Goal: Information Seeking & Learning: Learn about a topic

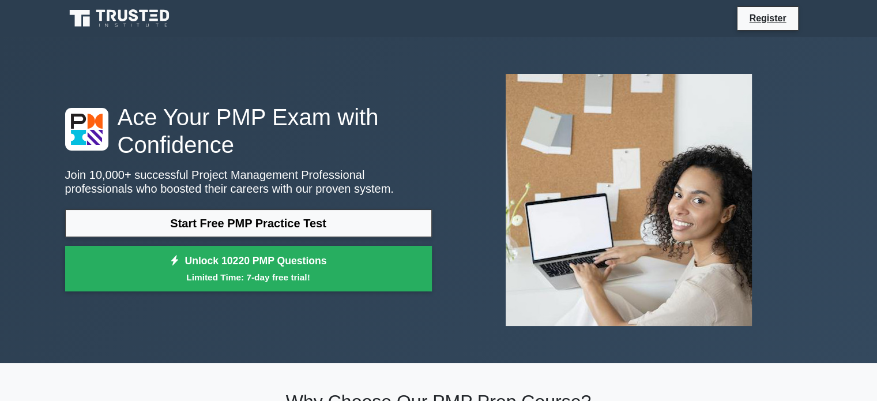
click at [330, 221] on link "Start Free PMP Practice Test" at bounding box center [248, 223] width 367 height 28
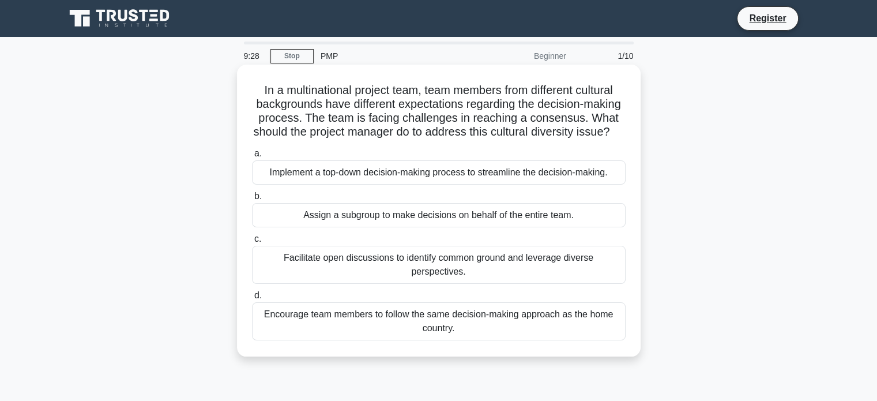
click at [448, 279] on div "Facilitate open discussions to identify common ground and leverage diverse pers…" at bounding box center [439, 265] width 374 height 38
click at [252, 243] on input "c. Facilitate open discussions to identify common ground and leverage diverse p…" at bounding box center [252, 238] width 0 height 7
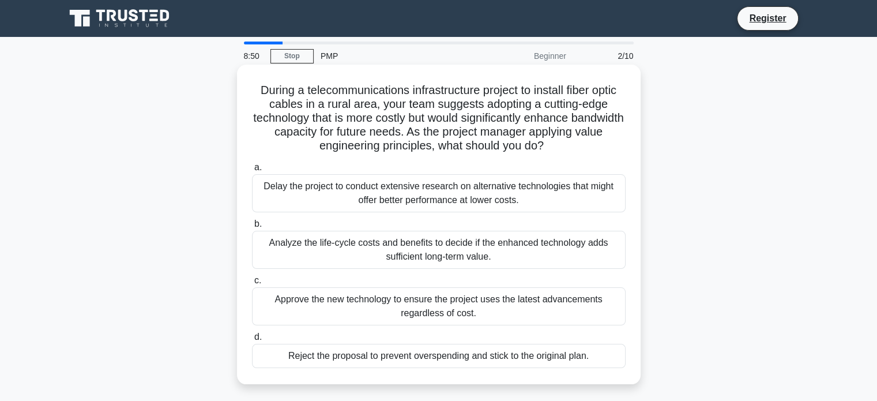
click at [434, 249] on div "Analyze the life-cycle costs and benefits to decide if the enhanced technology …" at bounding box center [439, 250] width 374 height 38
click at [252, 228] on input "b. Analyze the life-cycle costs and benefits to decide if the enhanced technolo…" at bounding box center [252, 223] width 0 height 7
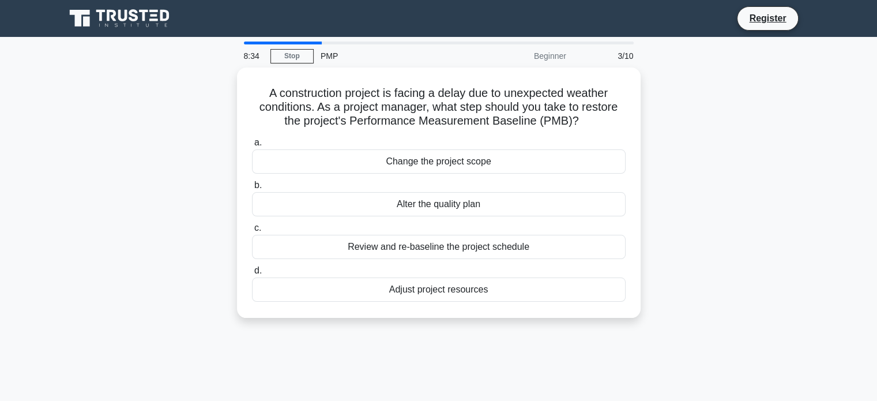
click at [434, 249] on div "Review and re-baseline the project schedule" at bounding box center [439, 247] width 374 height 24
click at [252, 232] on input "c. Review and re-baseline the project schedule" at bounding box center [252, 227] width 0 height 7
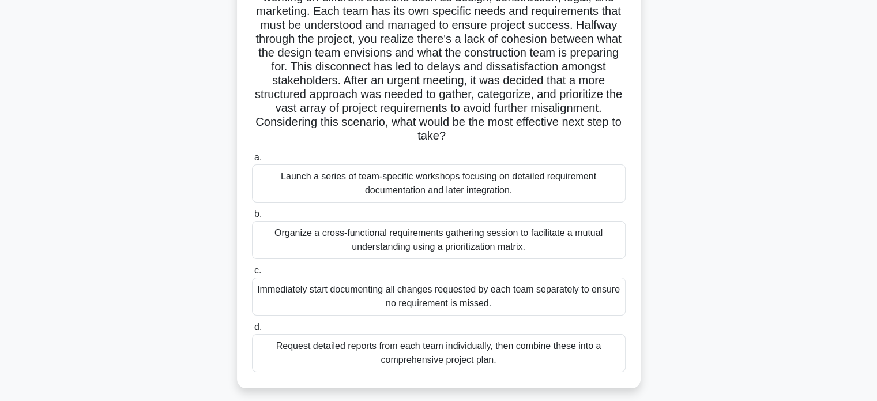
scroll to position [129, 0]
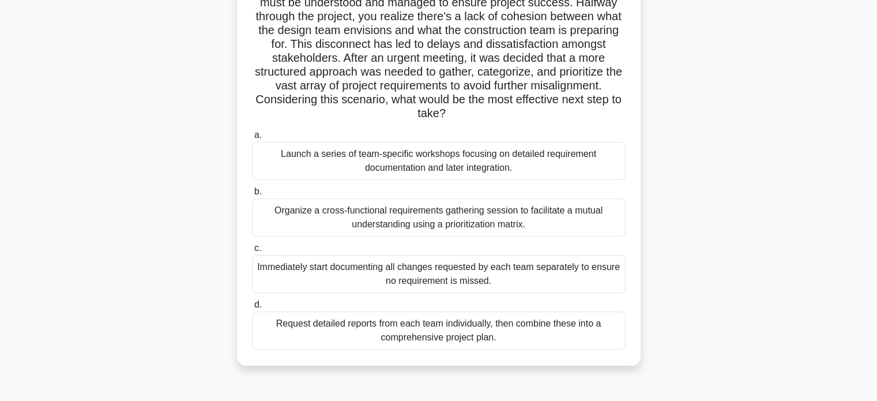
click at [436, 219] on div "Organize a cross-functional requirements gathering session to facilitate a mutu…" at bounding box center [439, 217] width 374 height 38
click at [252, 195] on input "b. Organize a cross-functional requirements gathering session to facilitate a m…" at bounding box center [252, 191] width 0 height 7
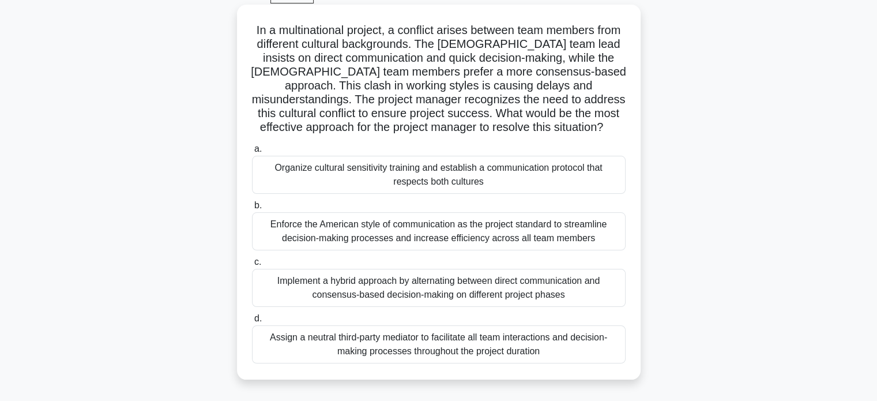
scroll to position [62, 0]
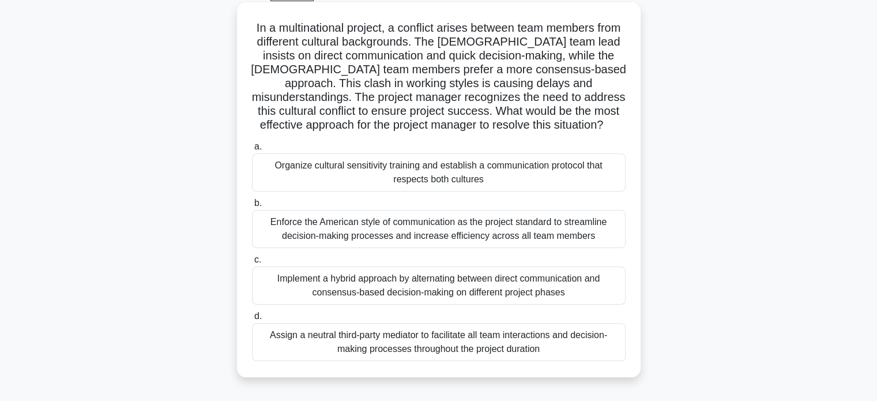
click at [447, 291] on div "Implement a hybrid approach by alternating between direct communication and con…" at bounding box center [439, 285] width 374 height 38
click at [252, 264] on input "c. Implement a hybrid approach by alternating between direct communication and …" at bounding box center [252, 259] width 0 height 7
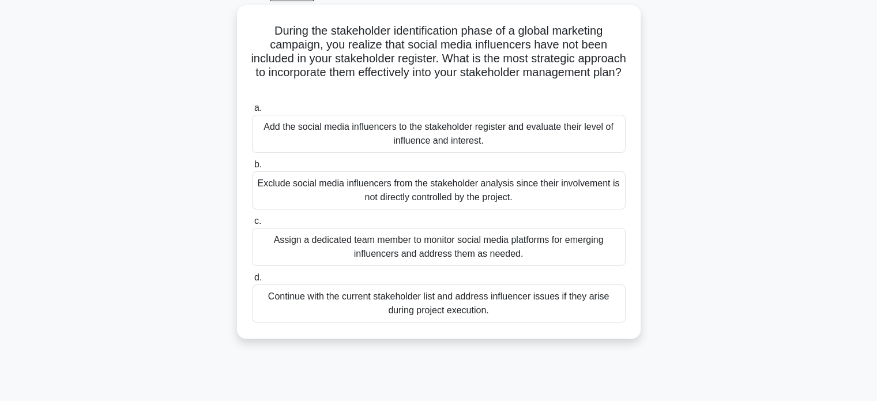
scroll to position [0, 0]
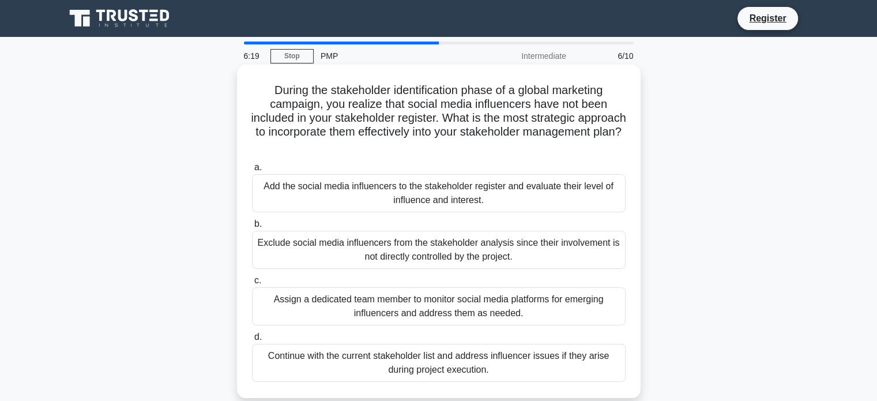
click at [532, 138] on h5 "During the stakeholder identification phase of a global marketing campaign, you…" at bounding box center [439, 118] width 376 height 70
click at [552, 315] on div "Assign a dedicated team member to monitor social media platforms for emerging i…" at bounding box center [439, 306] width 374 height 38
click at [252, 284] on input "c. Assign a dedicated team member to monitor social media platforms for emergin…" at bounding box center [252, 280] width 0 height 7
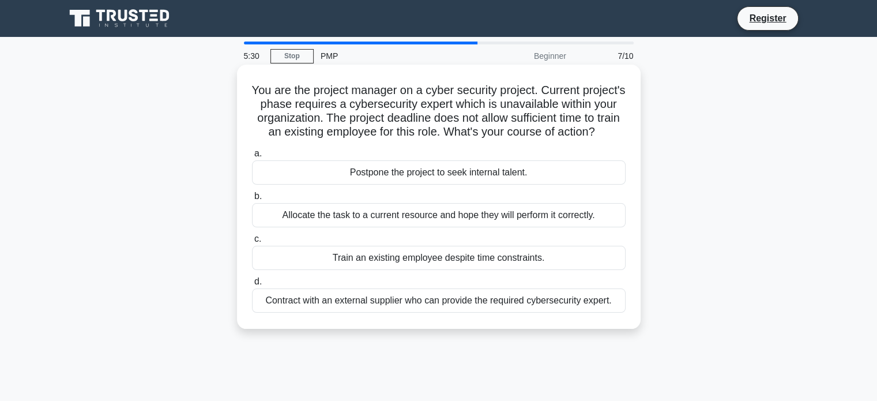
click at [551, 313] on div "Contract with an external supplier who can provide the required cybersecurity e…" at bounding box center [439, 300] width 374 height 24
click at [252, 285] on input "d. Contract with an external supplier who can provide the required cybersecurit…" at bounding box center [252, 281] width 0 height 7
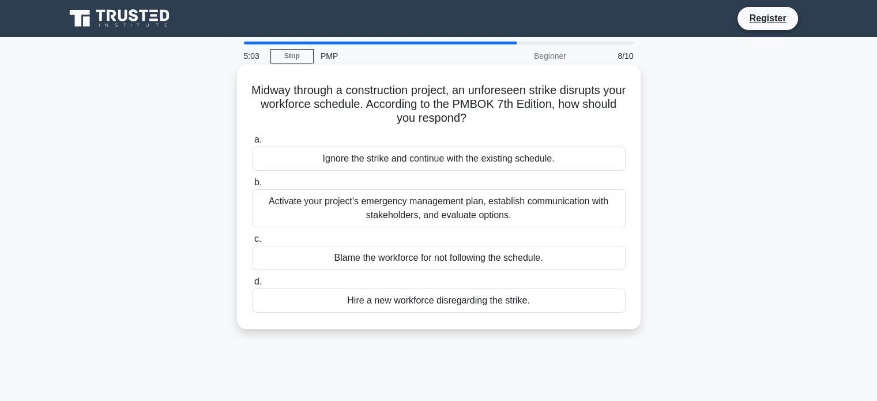
click at [486, 214] on div "Activate your project's emergency management plan, establish communication with…" at bounding box center [439, 208] width 374 height 38
click at [252, 186] on input "b. Activate your project's emergency management plan, establish communication w…" at bounding box center [252, 182] width 0 height 7
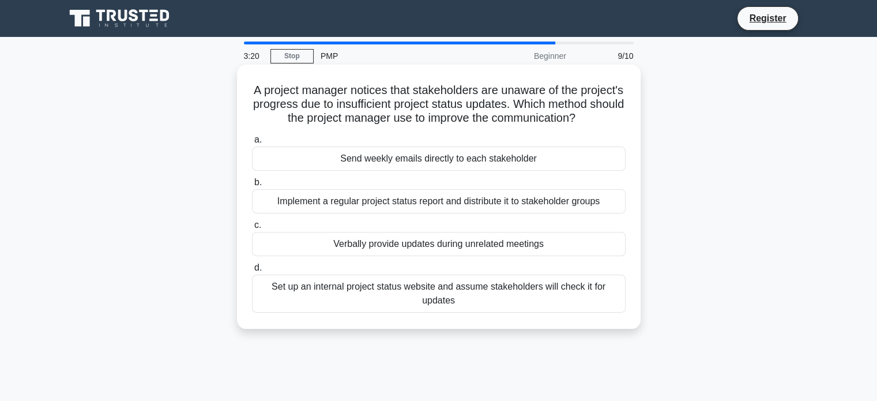
click at [554, 101] on h5 "A project manager notices that stakeholders are unaware of the project's progre…" at bounding box center [439, 104] width 376 height 43
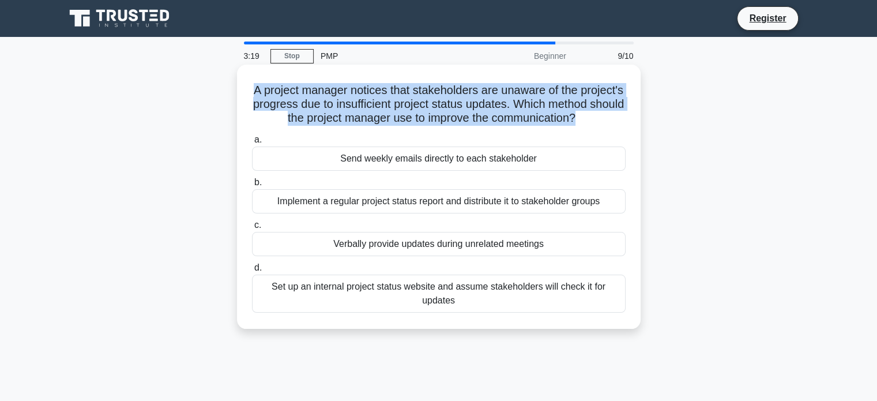
click at [554, 101] on h5 "A project manager notices that stakeholders are unaware of the project's progre…" at bounding box center [439, 104] width 376 height 43
click at [553, 101] on h5 "A project manager notices that stakeholders are unaware of the project's progre…" at bounding box center [439, 104] width 376 height 43
click at [552, 103] on h5 "A project manager notices that stakeholders are unaware of the project's progre…" at bounding box center [439, 104] width 376 height 43
click at [551, 106] on h5 "A project manager notices that stakeholders are unaware of the project's progre…" at bounding box center [439, 104] width 376 height 43
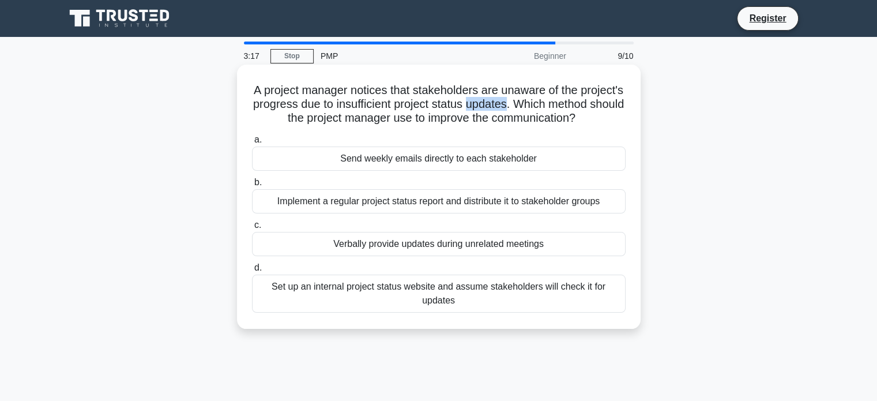
click at [551, 106] on h5 "A project manager notices that stakeholders are unaware of the project's progre…" at bounding box center [439, 104] width 376 height 43
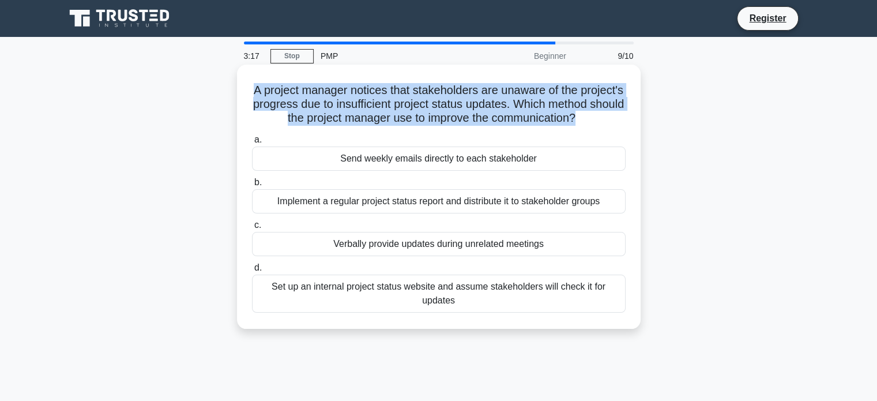
click at [551, 106] on h5 "A project manager notices that stakeholders are unaware of the project's progre…" at bounding box center [439, 104] width 376 height 43
click at [511, 89] on h5 "A project manager notices that stakeholders are unaware of the project's progre…" at bounding box center [439, 104] width 376 height 43
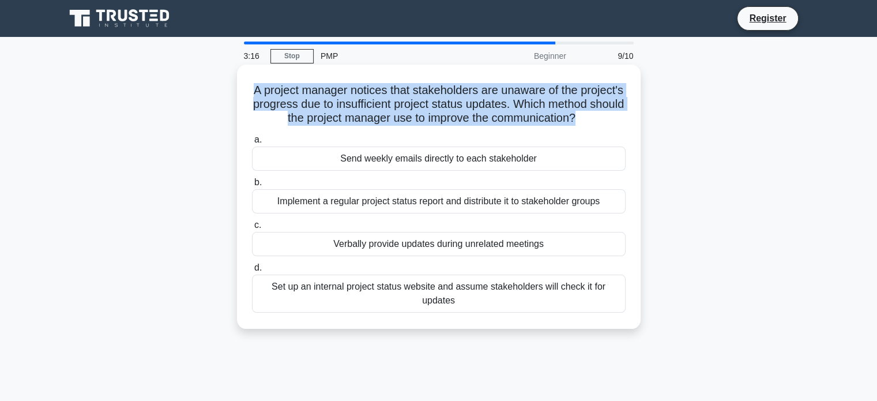
click at [511, 89] on h5 "A project manager notices that stakeholders are unaware of the project's progre…" at bounding box center [439, 104] width 376 height 43
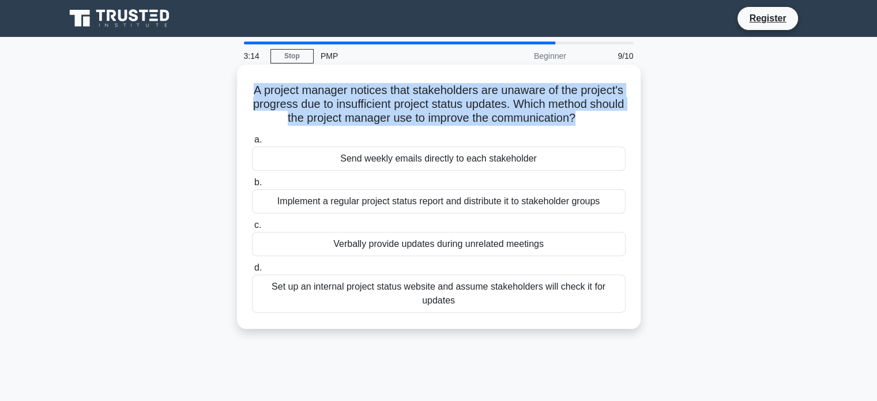
click at [508, 94] on h5 "A project manager notices that stakeholders are unaware of the project's progre…" at bounding box center [439, 104] width 376 height 43
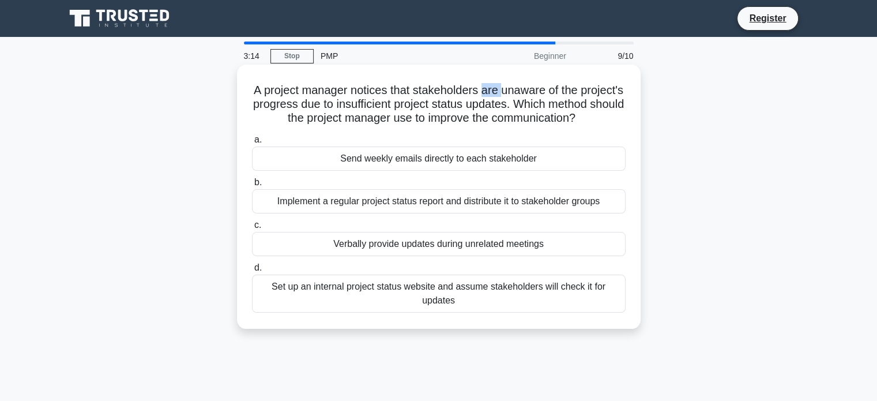
click at [508, 94] on h5 "A project manager notices that stakeholders are unaware of the project's progre…" at bounding box center [439, 104] width 376 height 43
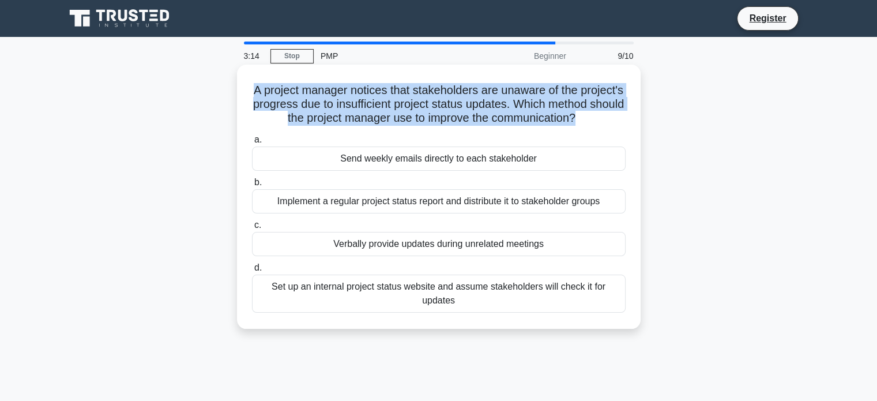
click at [508, 94] on h5 "A project manager notices that stakeholders are unaware of the project's progre…" at bounding box center [439, 104] width 376 height 43
click at [502, 110] on h5 "A project manager notices that stakeholders are unaware of the project's progre…" at bounding box center [439, 104] width 376 height 43
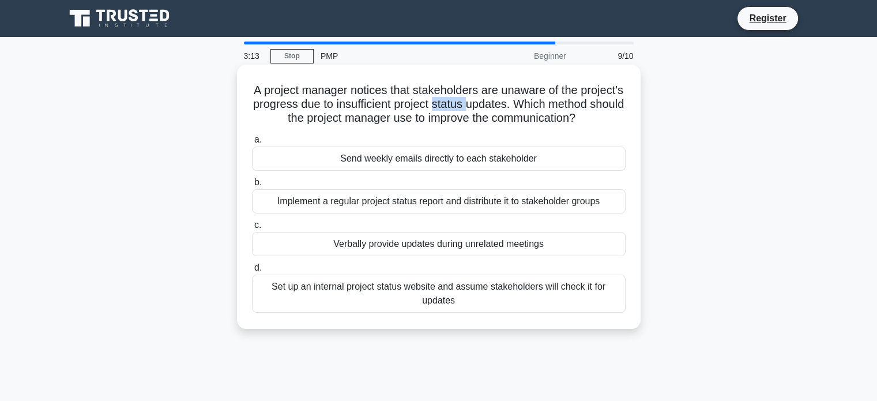
click at [502, 110] on h5 "A project manager notices that stakeholders are unaware of the project's progre…" at bounding box center [439, 104] width 376 height 43
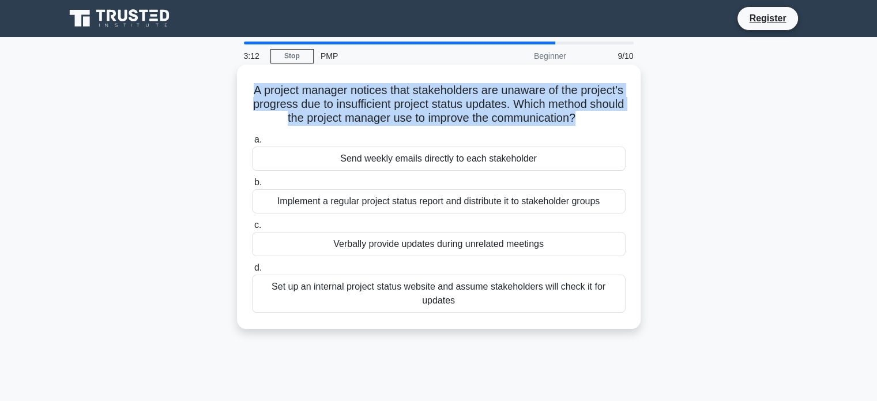
click at [502, 110] on h5 "A project manager notices that stakeholders are unaware of the project's progre…" at bounding box center [439, 104] width 376 height 43
click at [510, 80] on div "A project manager notices that stakeholders are unaware of the project's progre…" at bounding box center [439, 196] width 394 height 255
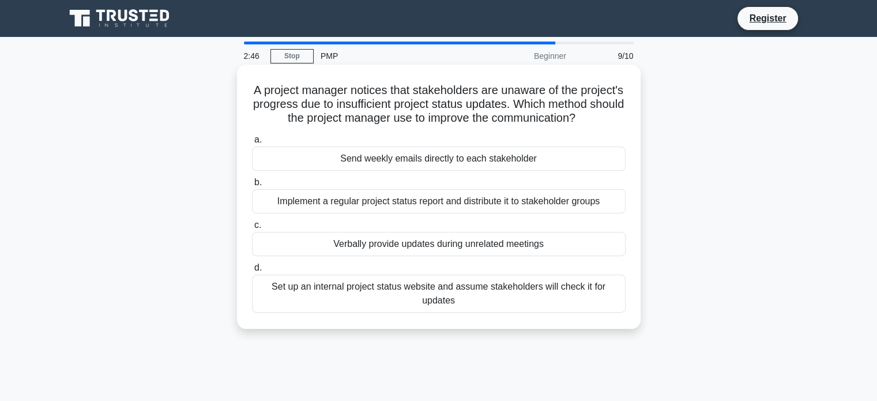
click at [442, 213] on div "Implement a regular project status report and distribute it to stakeholder grou…" at bounding box center [439, 201] width 374 height 24
click at [252, 186] on input "b. Implement a regular project status report and distribute it to stakeholder g…" at bounding box center [252, 182] width 0 height 7
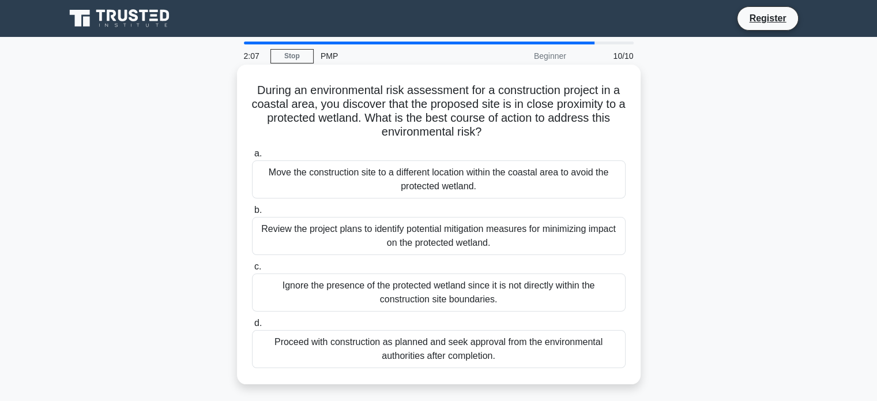
click at [442, 225] on div "Review the project plans to identify potential mitigation measures for minimizi…" at bounding box center [439, 236] width 374 height 38
click at [252, 214] on input "b. Review the project plans to identify potential mitigation measures for minim…" at bounding box center [252, 209] width 0 height 7
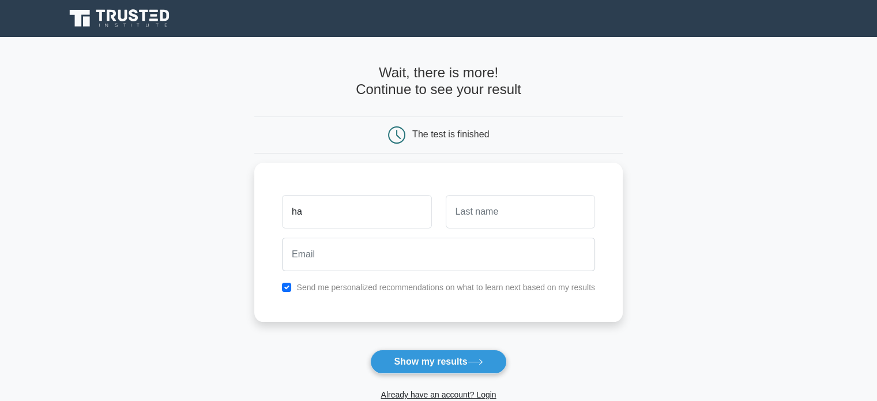
type input "h"
type input "Hamzah"
type input "Akramah"
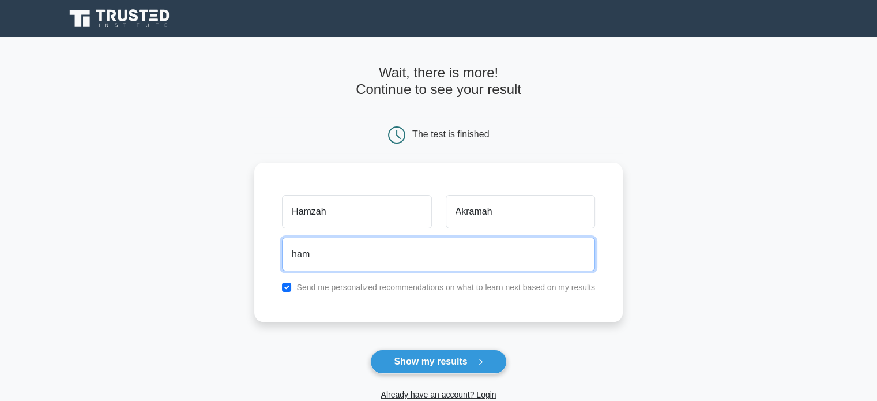
type input "hamoz_1998@hotmail.com"
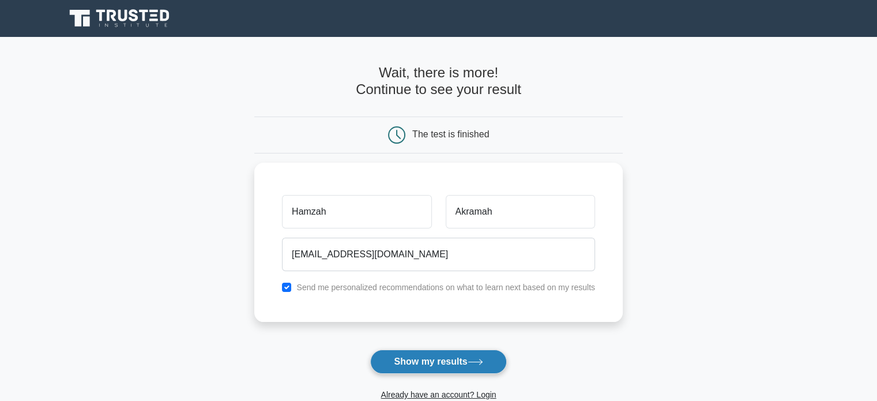
click at [475, 357] on button "Show my results" at bounding box center [438, 361] width 136 height 24
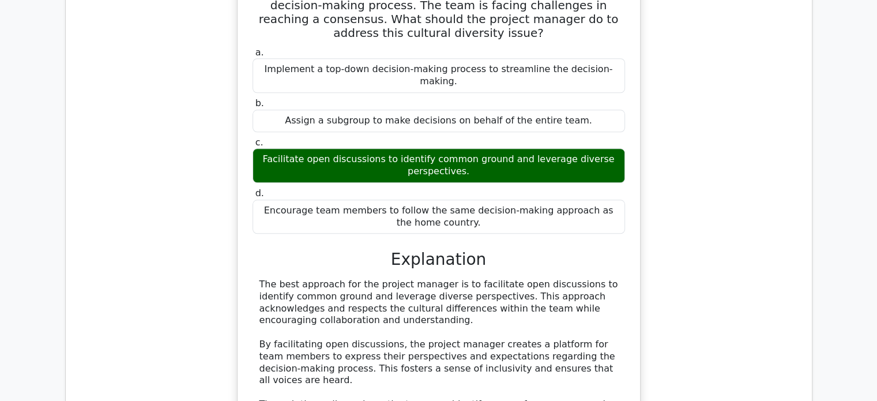
scroll to position [1409, 0]
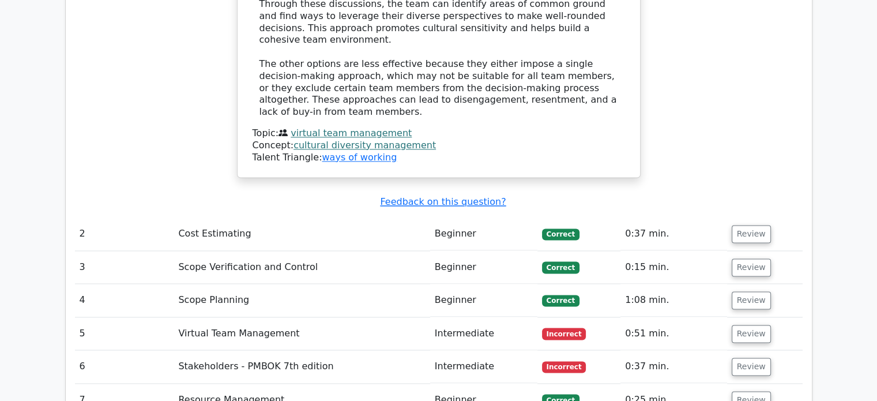
scroll to position [1590, 0]
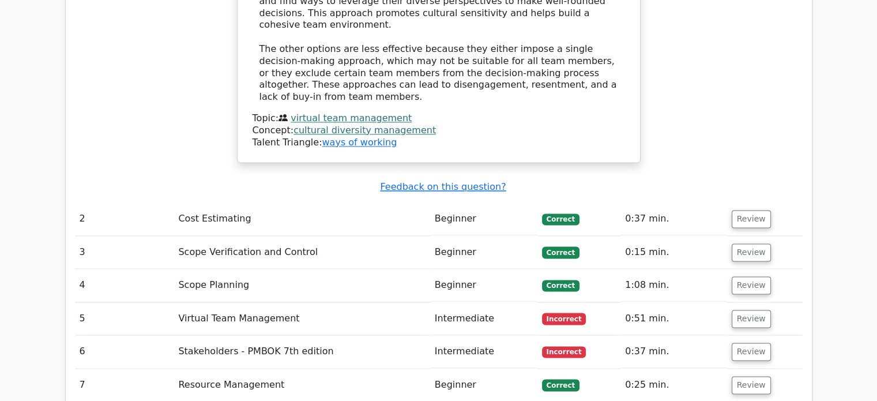
click at [276, 302] on td "Virtual Team Management" at bounding box center [302, 318] width 256 height 33
click at [750, 310] on button "Review" at bounding box center [751, 319] width 39 height 18
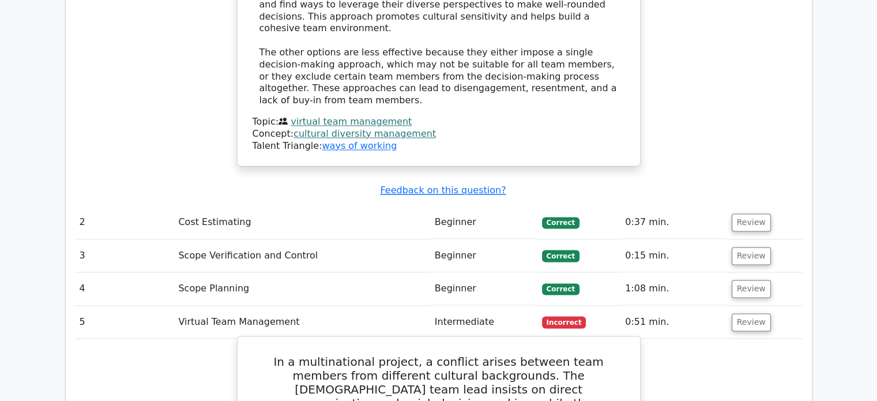
scroll to position [1578, 0]
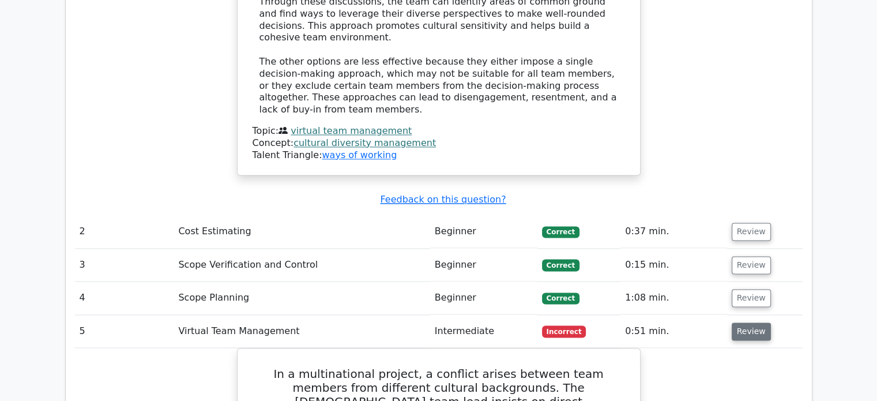
click at [742, 322] on button "Review" at bounding box center [751, 331] width 39 height 18
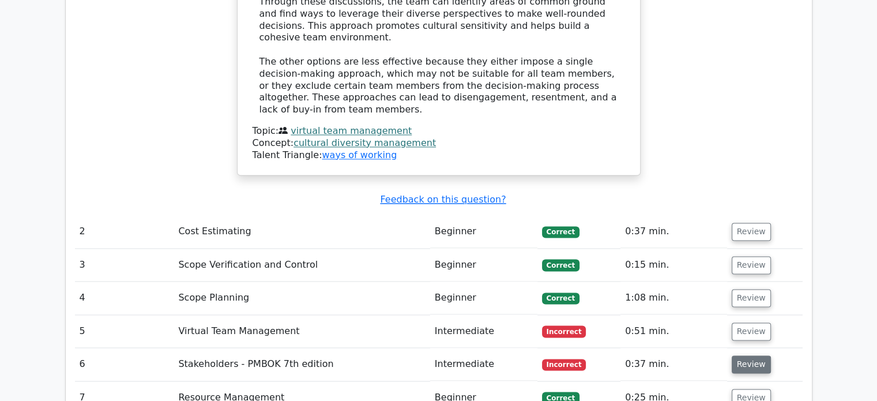
click at [751, 355] on button "Review" at bounding box center [751, 364] width 39 height 18
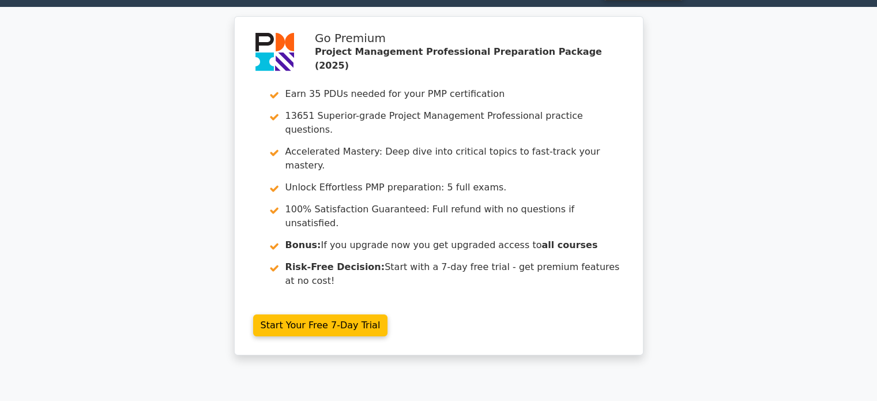
scroll to position [0, 0]
